Goal: Check status

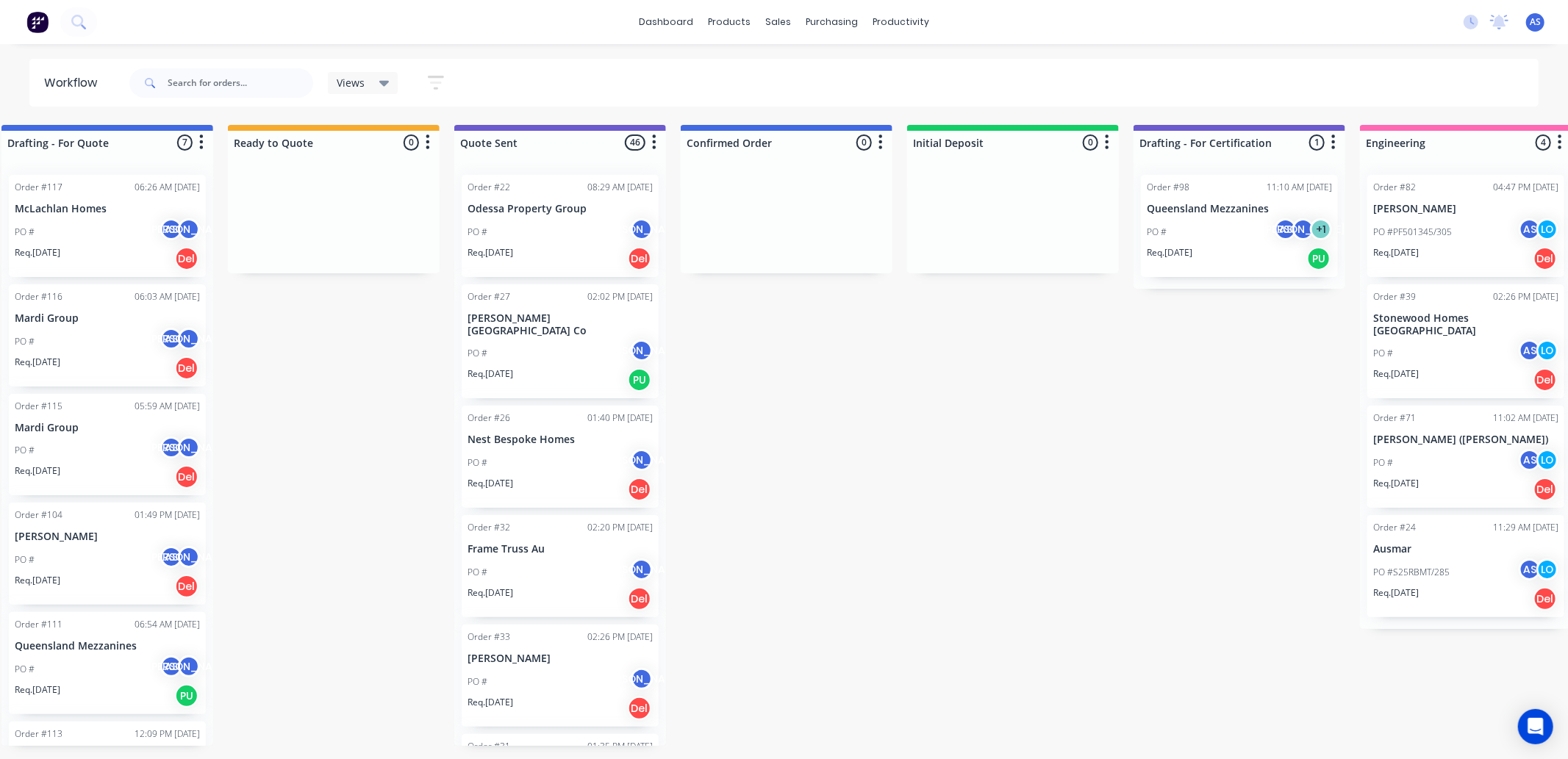
scroll to position [0, 640]
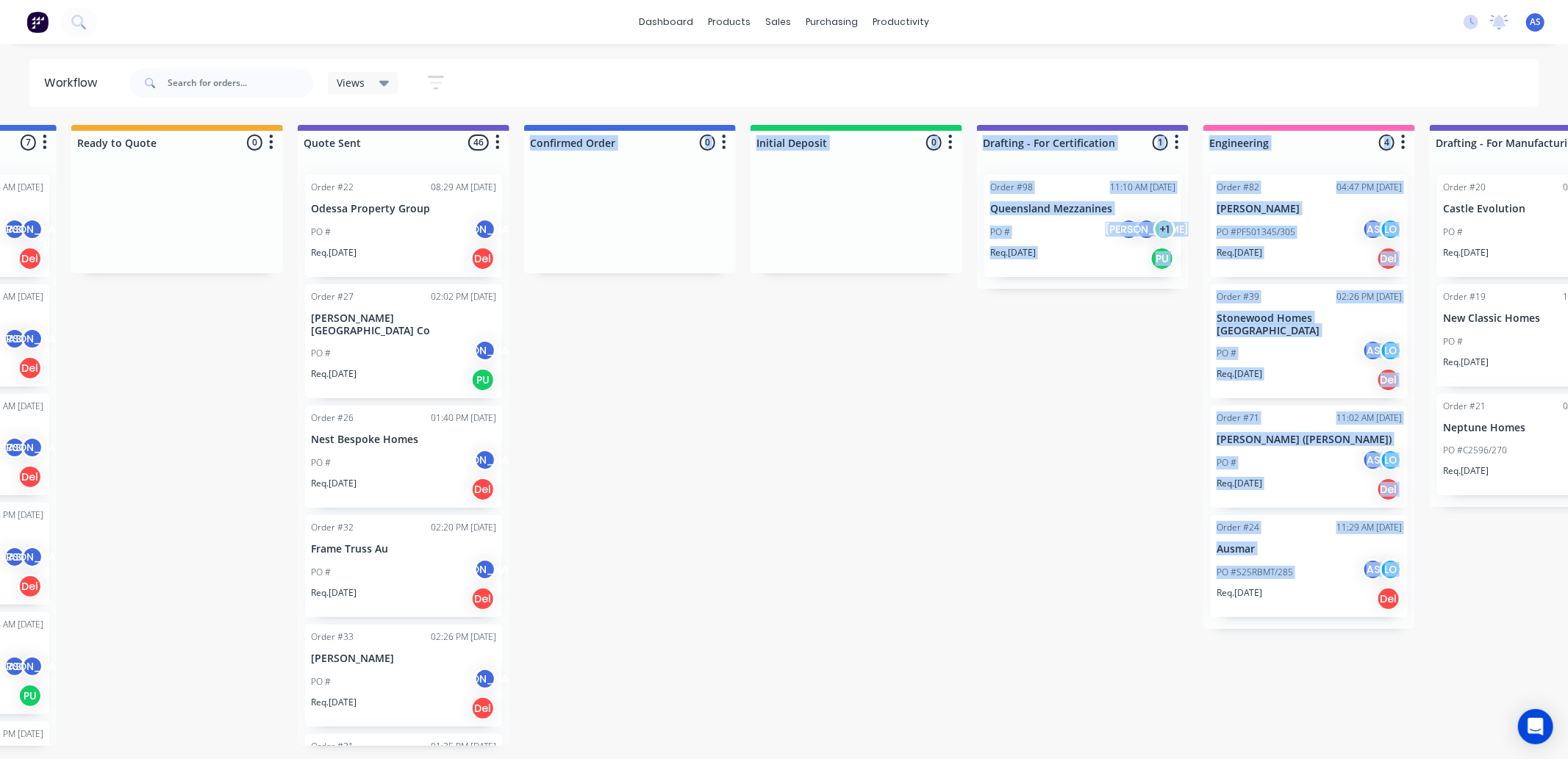
drag, startPoint x: 679, startPoint y: 755, endPoint x: 927, endPoint y: 751, distance: 248.0
click at [927, 746] on div "Submitted 0 Sort By Created date Required date Order number Customer name Most …" at bounding box center [1216, 435] width 3732 height 621
click at [995, 387] on div "Submitted 0 Sort By Created date Required date Order number Customer name Most …" at bounding box center [1216, 435] width 3732 height 621
click at [1104, 372] on div "Submitted 0 Sort By Created date Required date Order number Customer name Most …" at bounding box center [1216, 435] width 3732 height 621
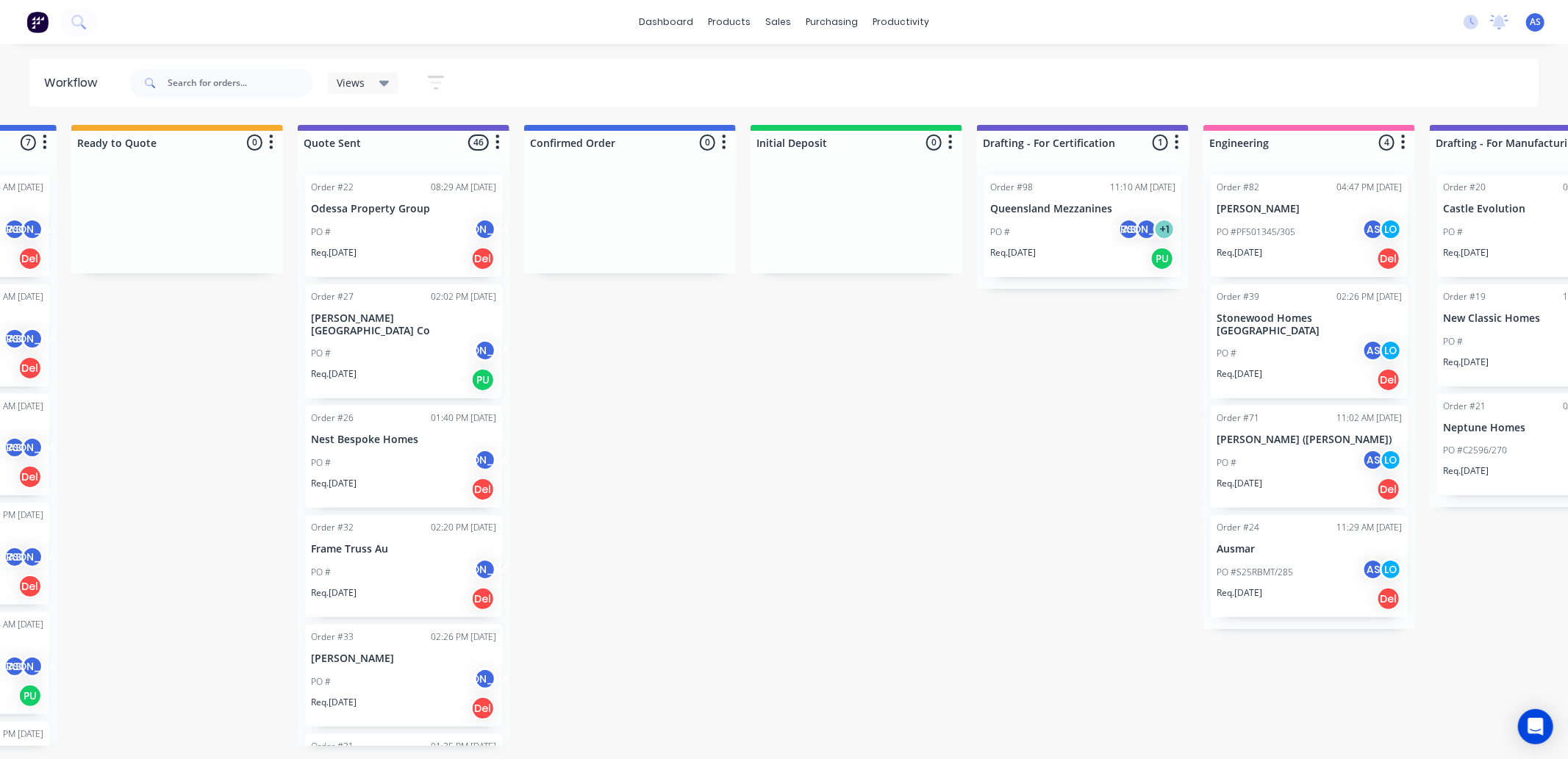
click at [1278, 206] on p "[PERSON_NAME]" at bounding box center [1310, 209] width 185 height 12
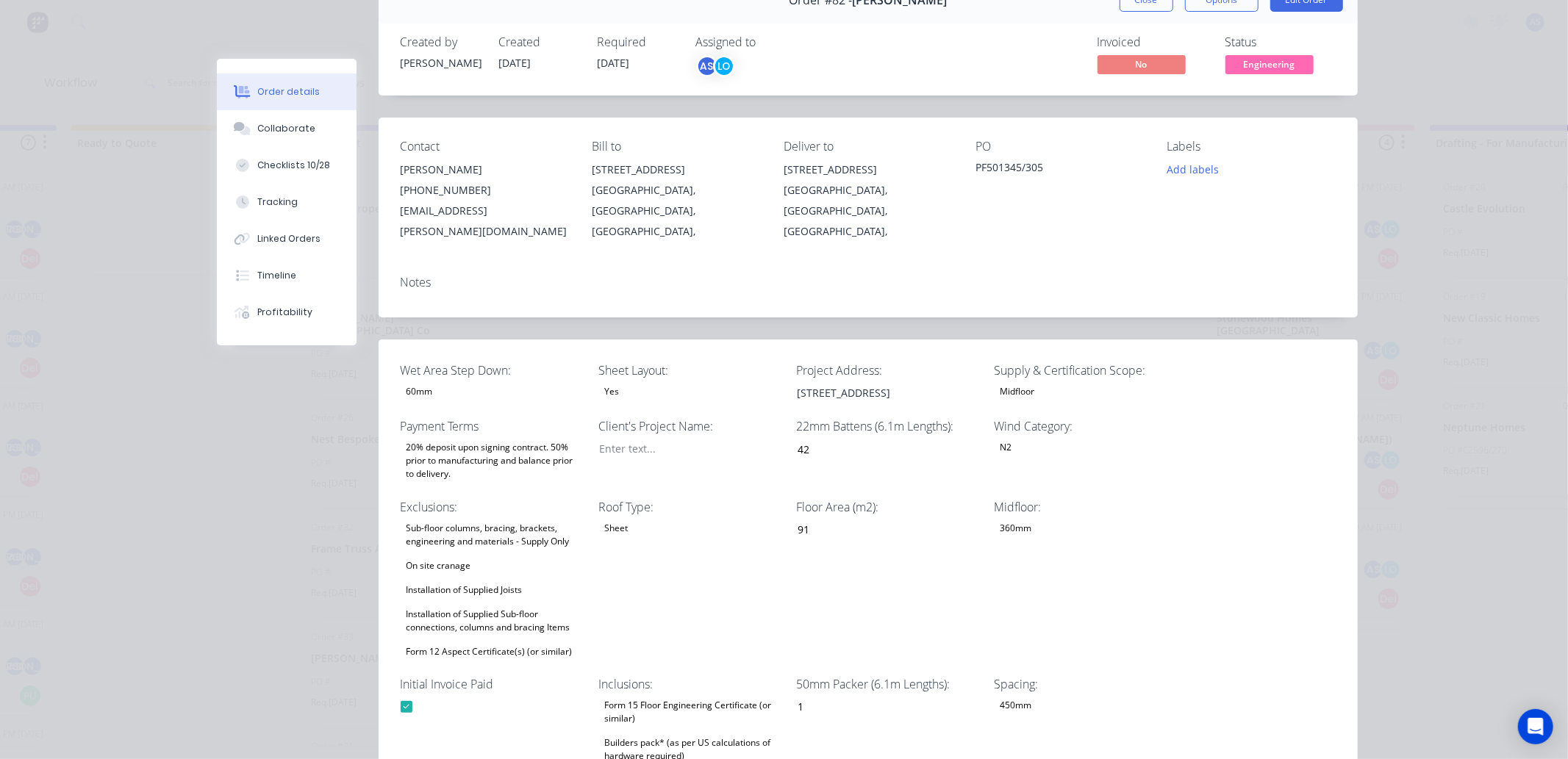
scroll to position [0, 0]
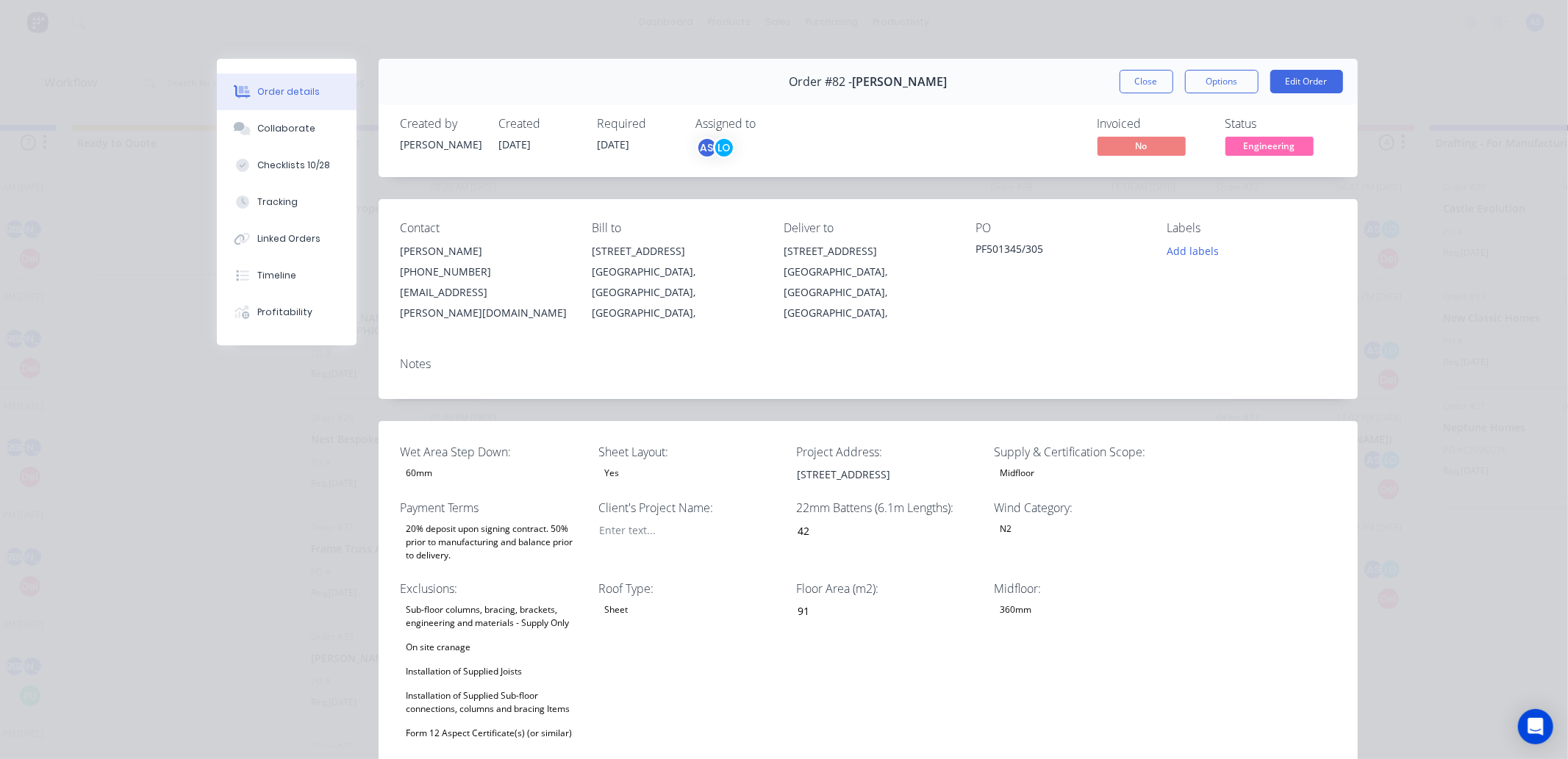
click at [1248, 149] on span "Engineering" at bounding box center [1270, 145] width 89 height 19
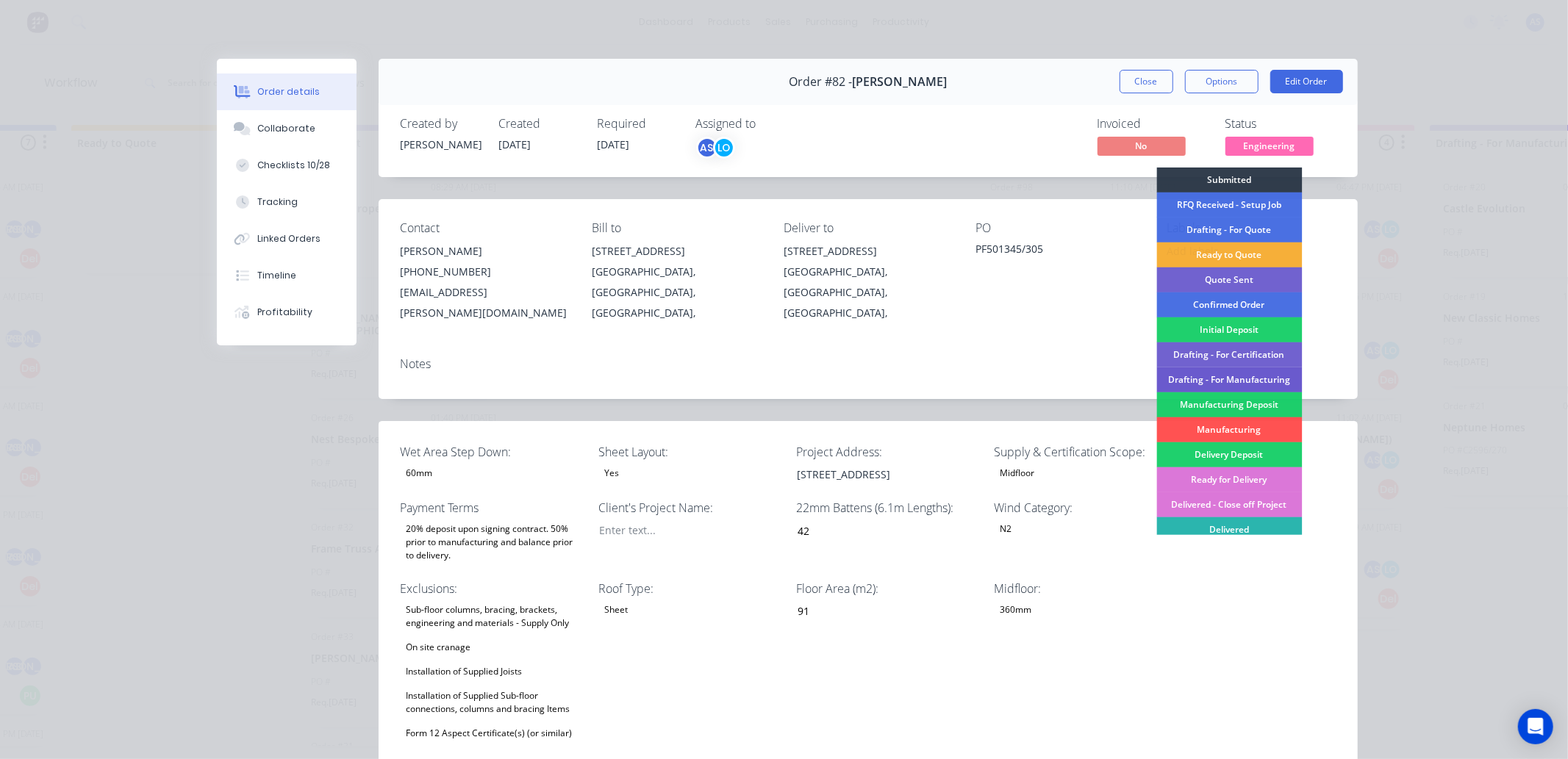
click at [1232, 377] on div "Drafting - For Manufacturing" at bounding box center [1229, 380] width 145 height 25
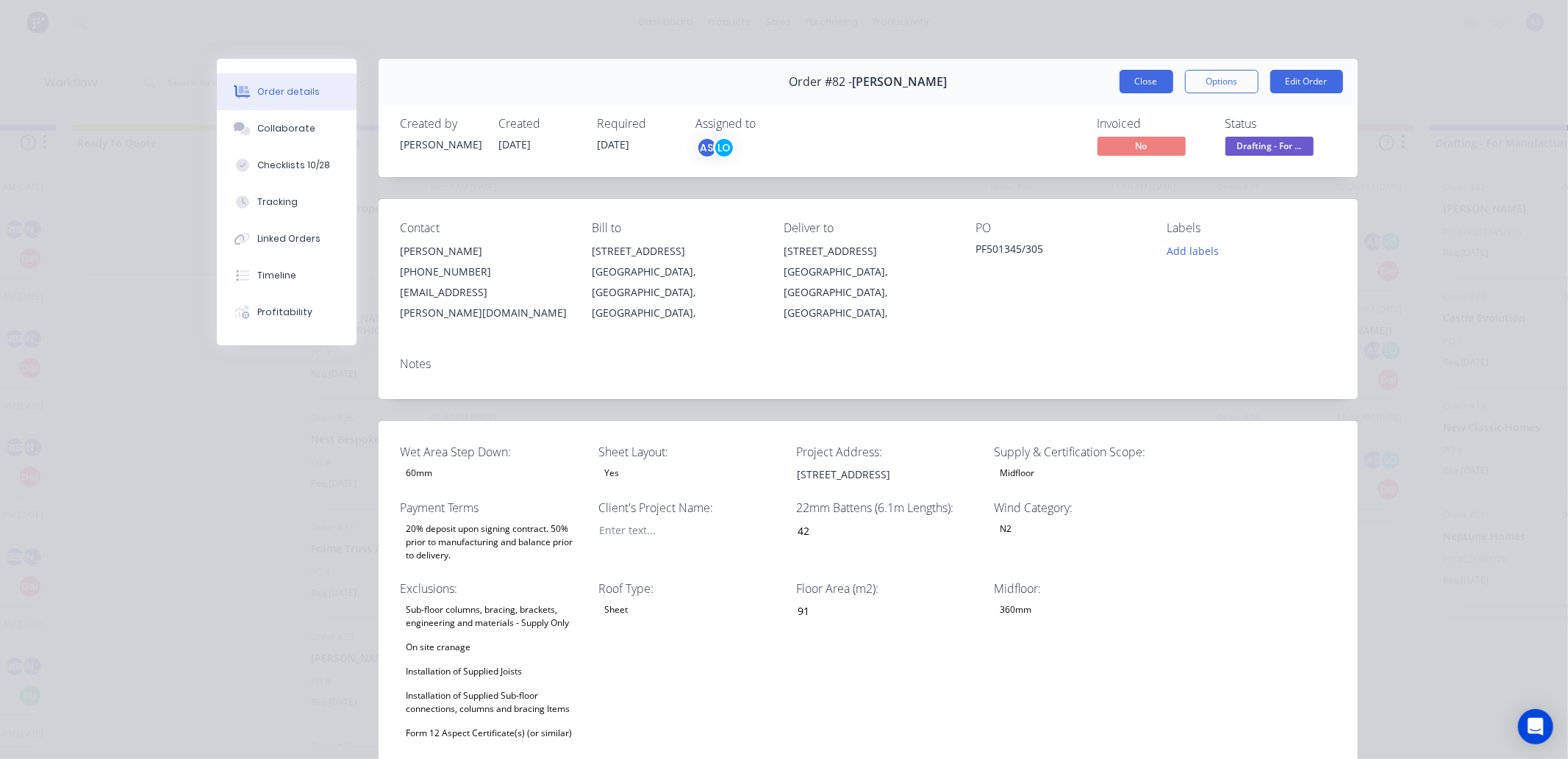
click at [1156, 79] on button "Close" at bounding box center [1147, 81] width 54 height 24
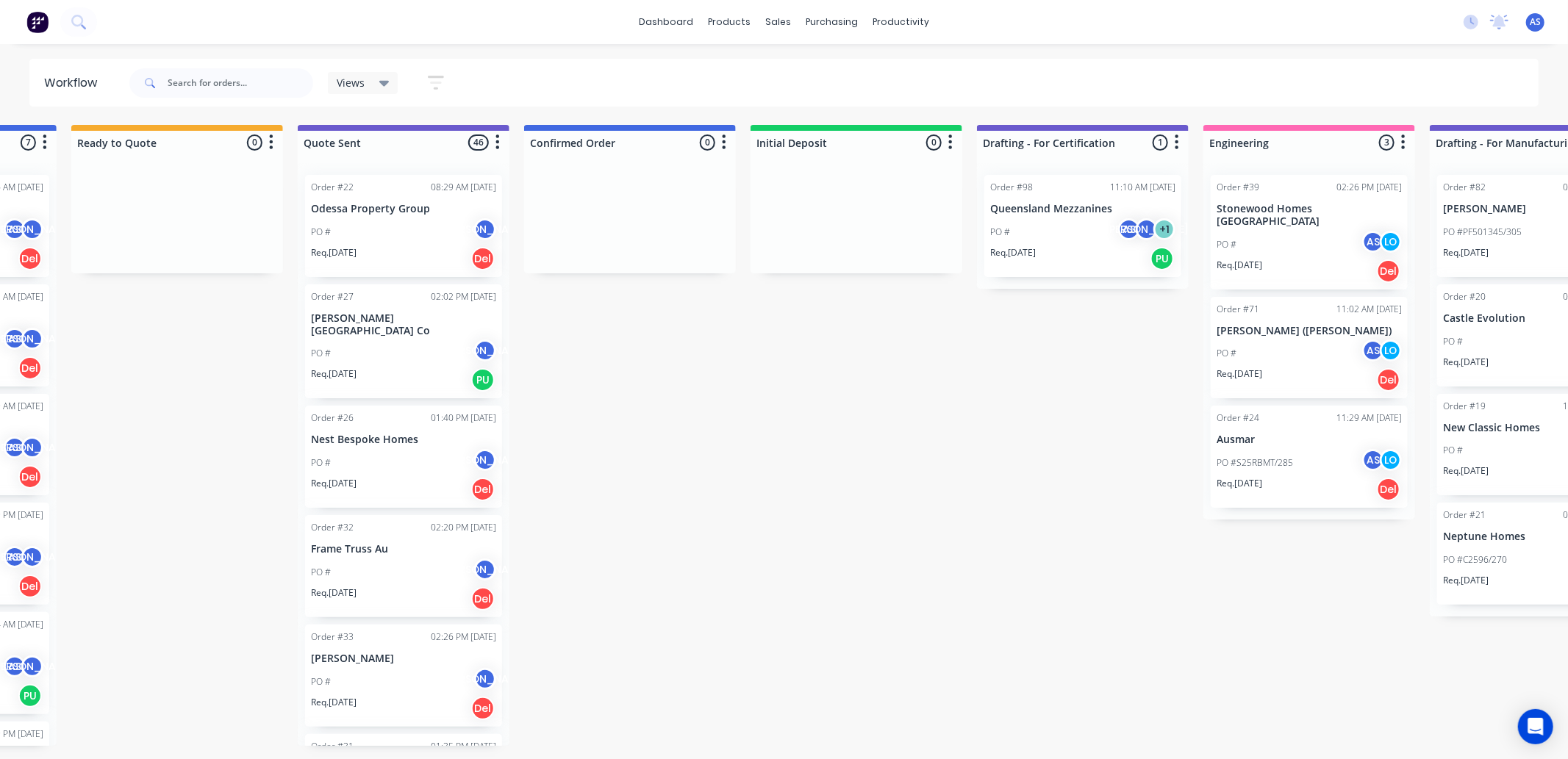
click at [1265, 433] on p "Ausmar" at bounding box center [1310, 439] width 185 height 12
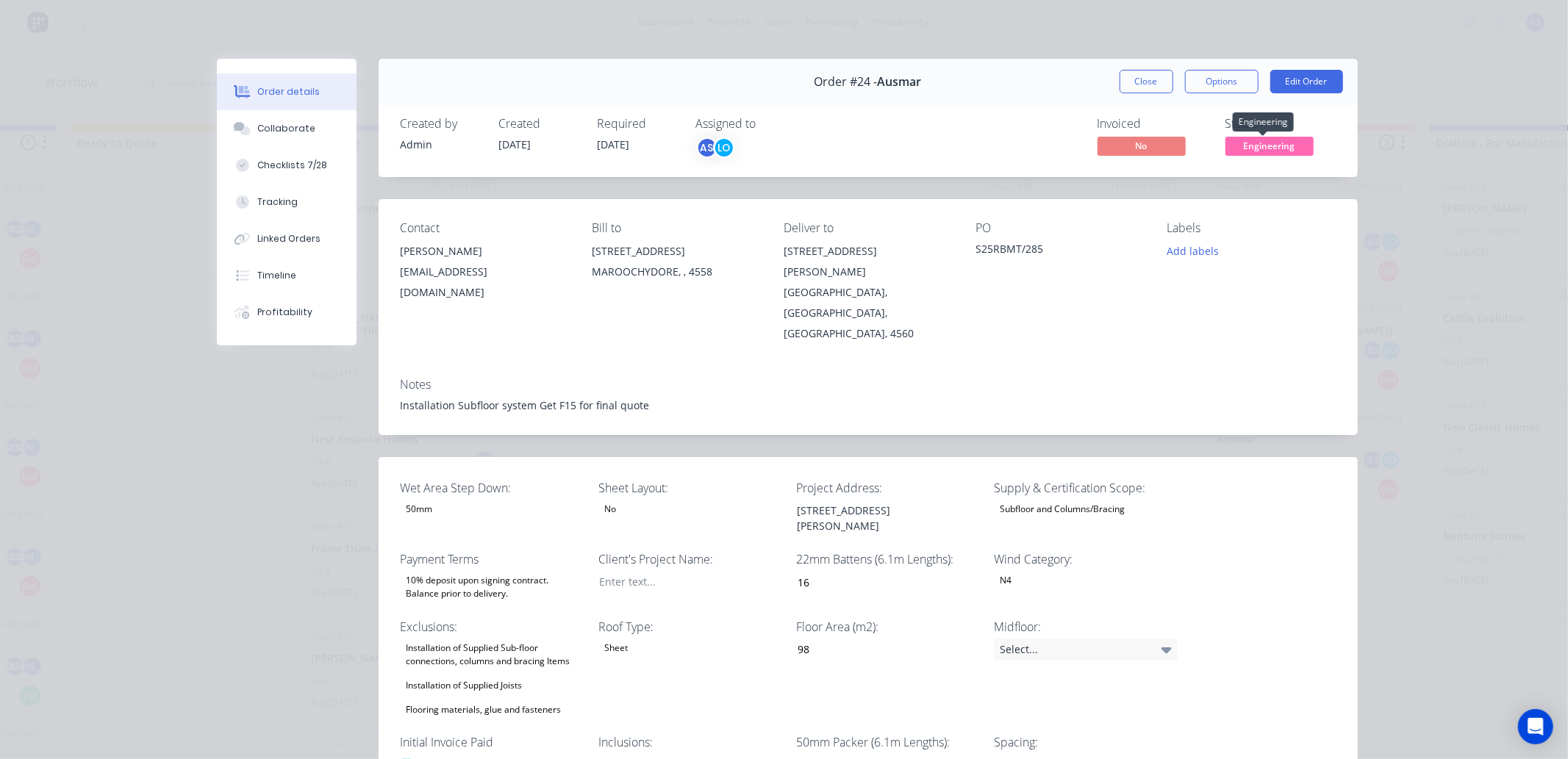
click at [1252, 140] on span "Engineering" at bounding box center [1270, 145] width 89 height 19
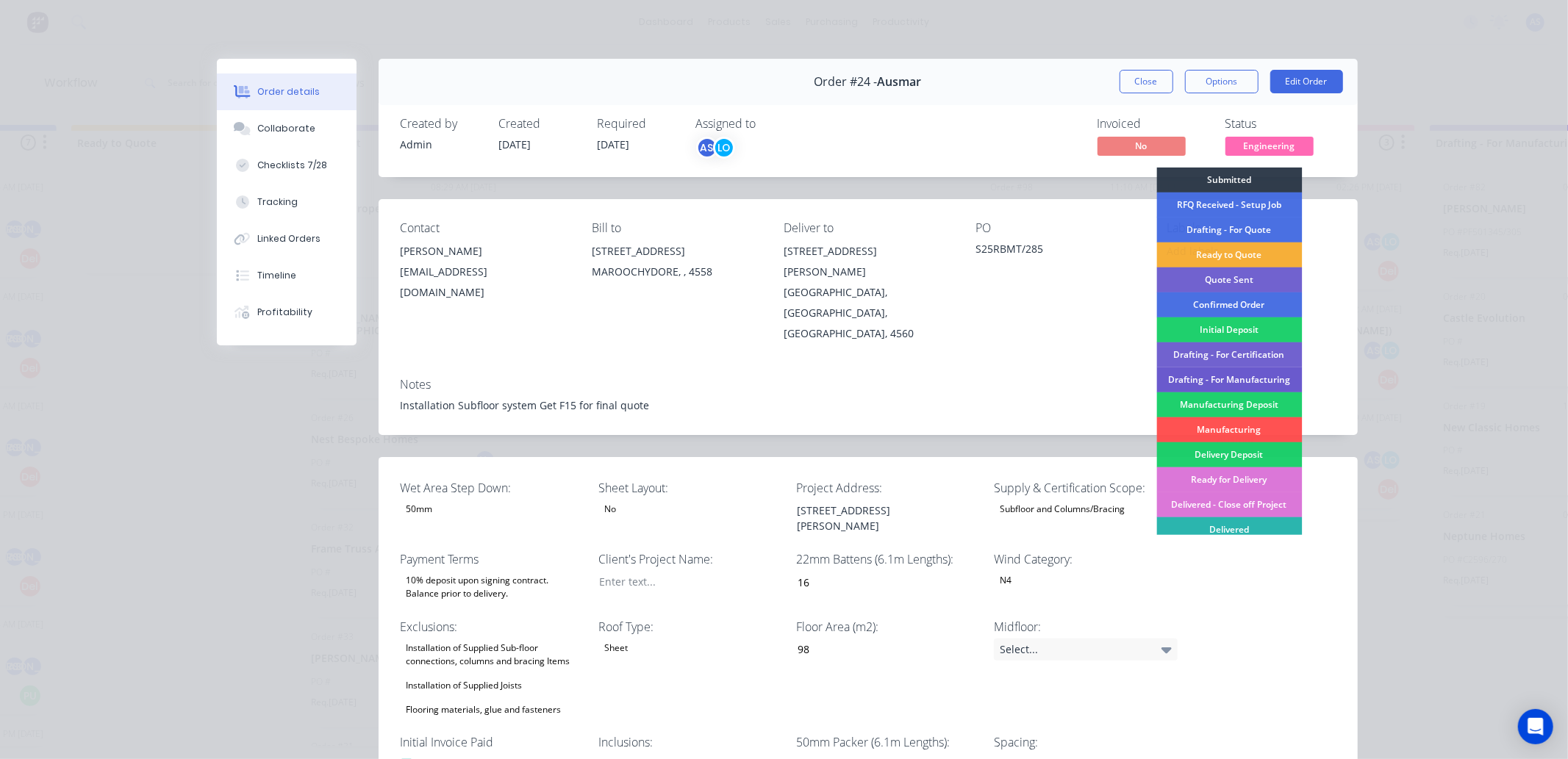
click at [1215, 370] on div "Drafting - For Manufacturing" at bounding box center [1229, 380] width 145 height 25
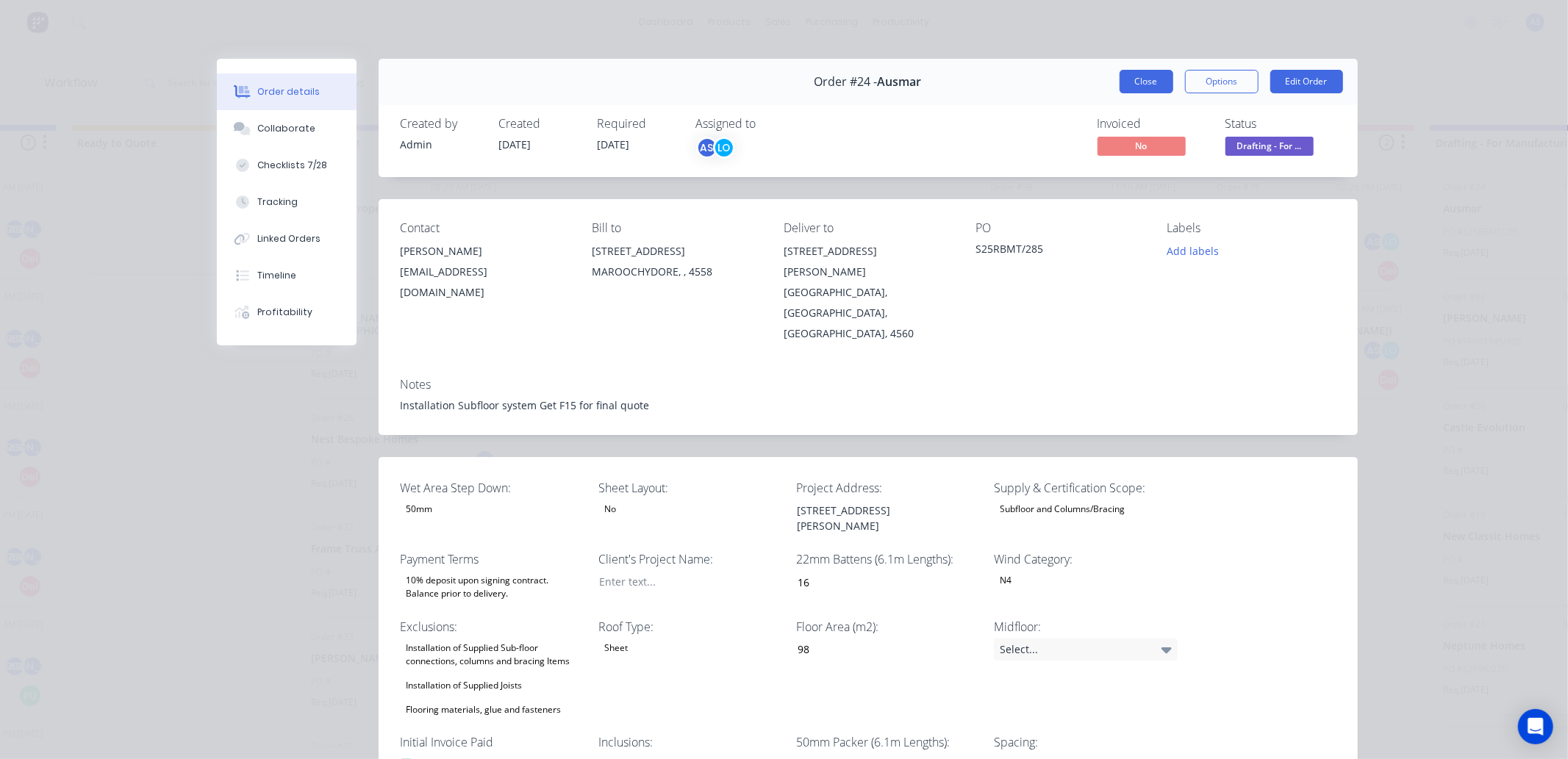
click at [1153, 78] on button "Close" at bounding box center [1147, 81] width 54 height 24
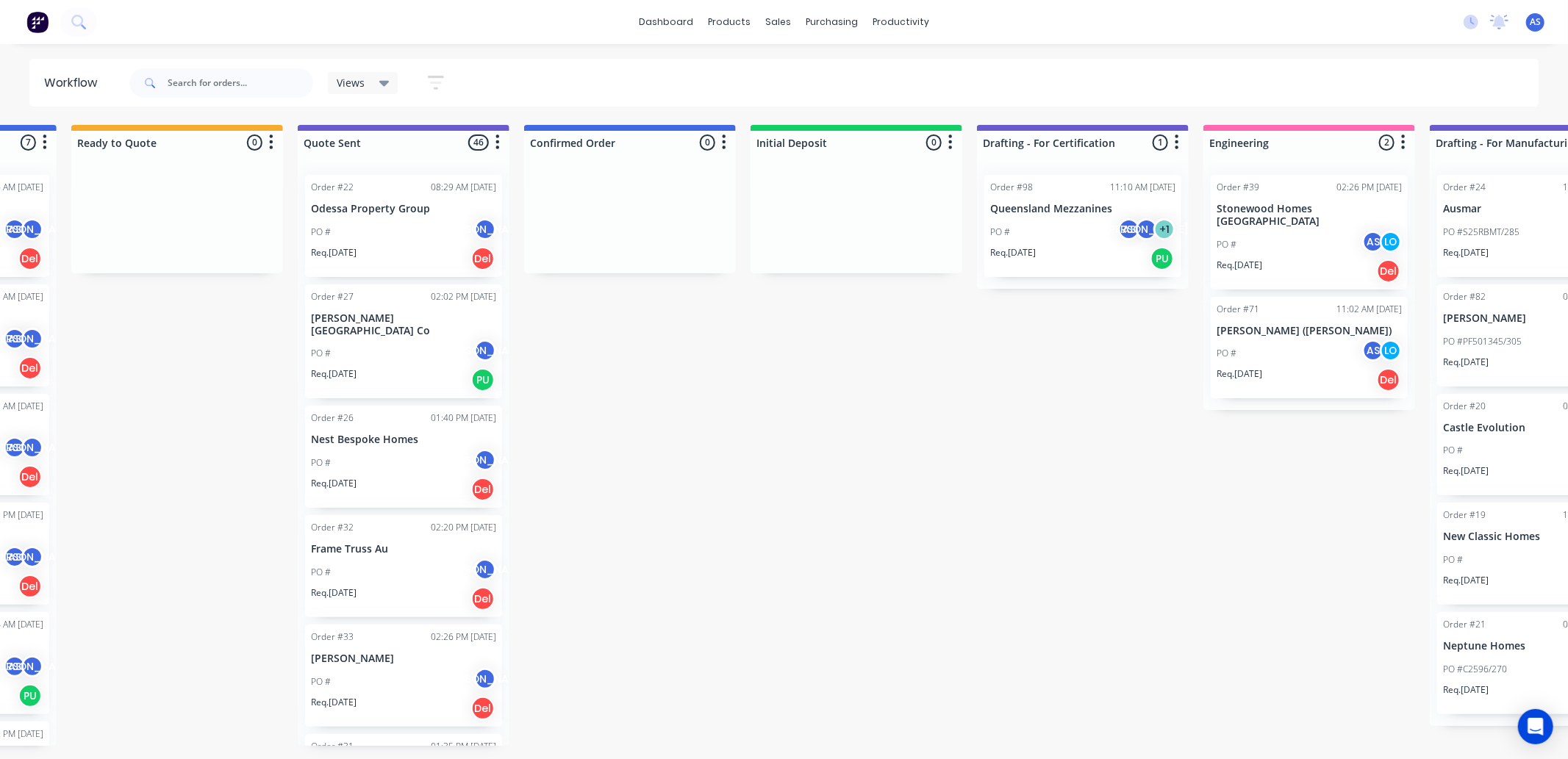
click at [1017, 433] on div "Submitted 0 Sort By Created date Required date Order number Customer name Most …" at bounding box center [1216, 435] width 3732 height 621
click at [818, 410] on div "Submitted 0 Sort By Created date Required date Order number Customer name Most …" at bounding box center [1216, 435] width 3732 height 621
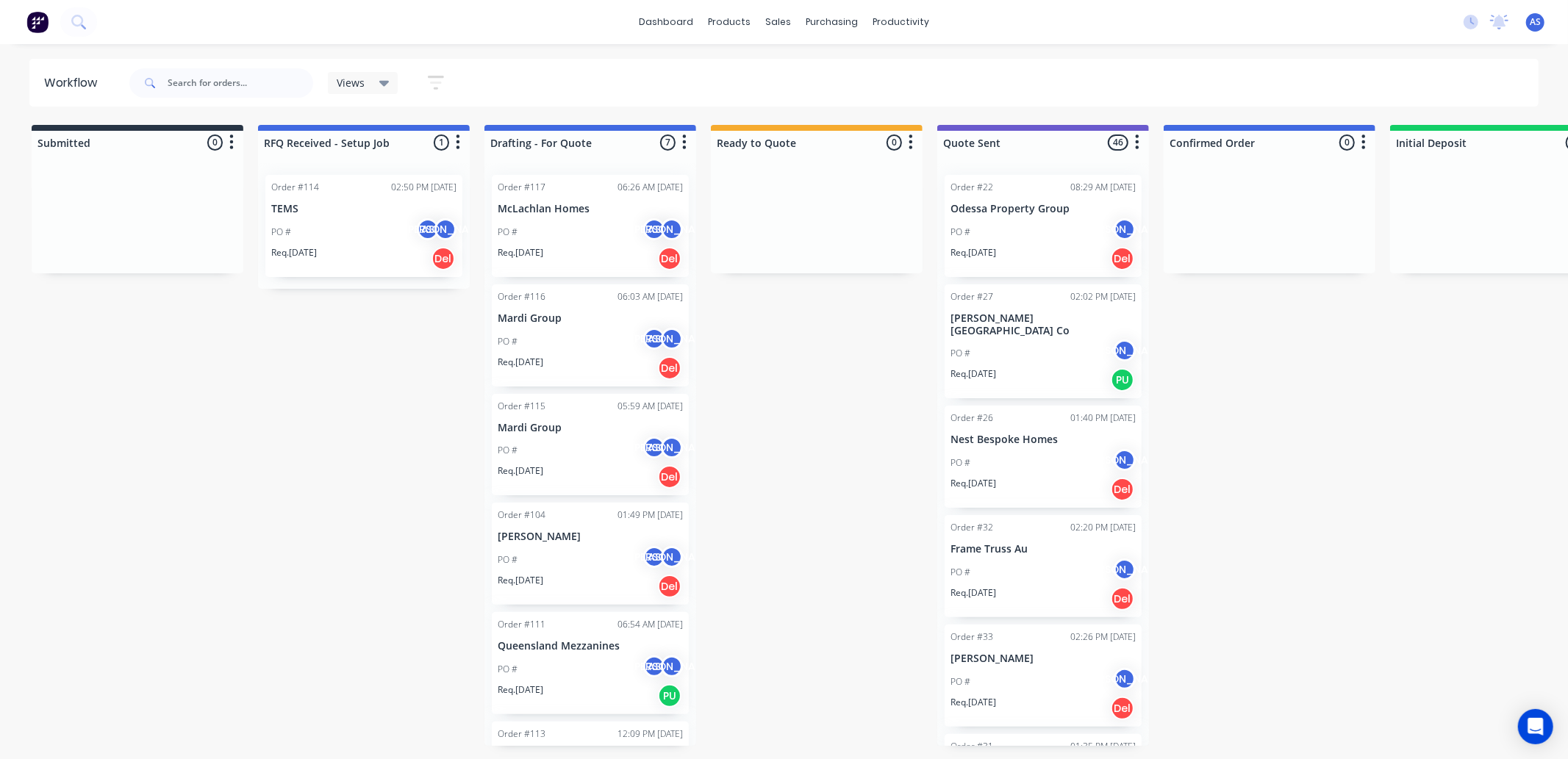
click at [361, 201] on div "Order #114 02:50 PM [DATE] TEMS PO # AS JO Req. [DATE] Del" at bounding box center [364, 226] width 197 height 102
